Goal: Task Accomplishment & Management: Manage account settings

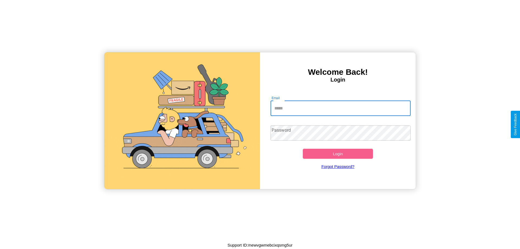
click at [340, 108] on input "Email" at bounding box center [341, 108] width 140 height 15
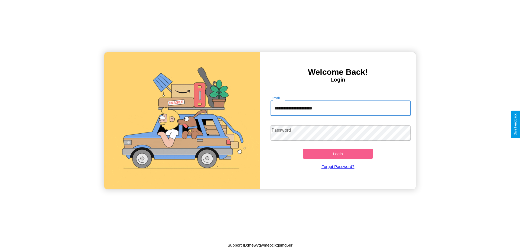
type input "**********"
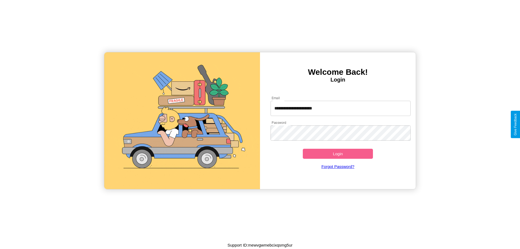
click at [338, 154] on button "Login" at bounding box center [338, 154] width 70 height 10
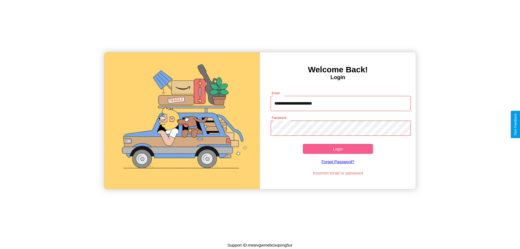
click at [338, 149] on button "Login" at bounding box center [338, 149] width 70 height 10
